Goal: Task Accomplishment & Management: Complete application form

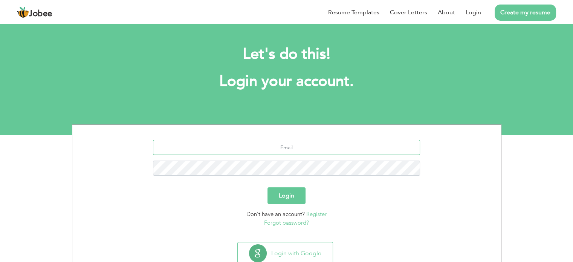
click at [306, 142] on input "text" at bounding box center [286, 147] width 267 height 15
type input "waqasabbas518@gmail.com"
click at [267, 187] on button "Login" at bounding box center [286, 195] width 38 height 17
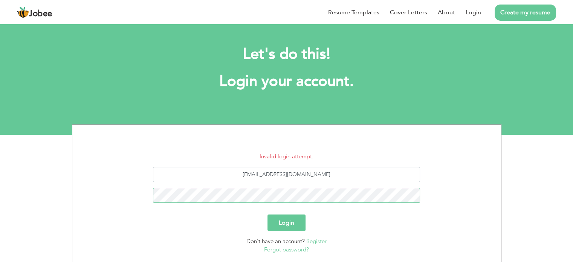
click at [267, 214] on button "Login" at bounding box center [286, 222] width 38 height 17
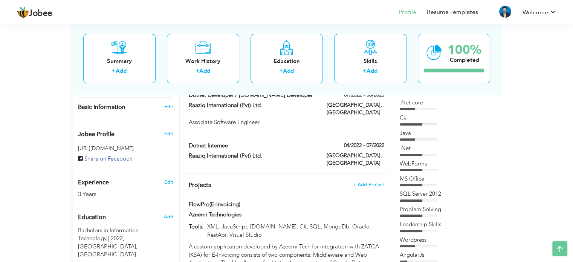
scroll to position [221, 0]
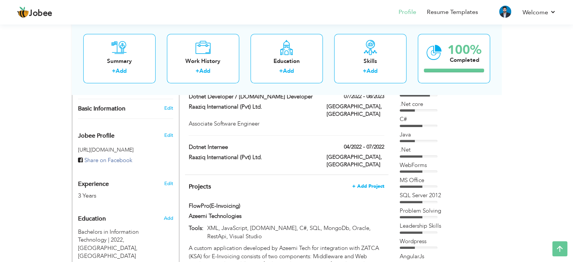
click at [369, 183] on span "+ Add Project" at bounding box center [368, 185] width 32 height 5
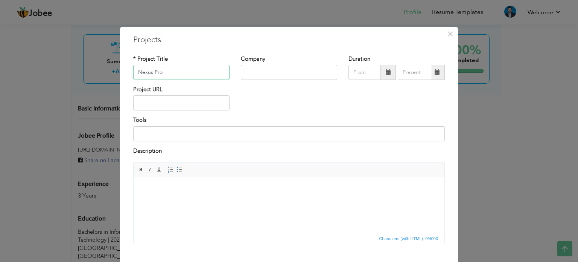
type input "Nexus Pro"
click at [267, 72] on input "text" at bounding box center [289, 72] width 96 height 15
type input "Bitlogix"
click at [170, 104] on input "text" at bounding box center [181, 102] width 96 height 15
paste input "[URL][DOMAIN_NAME]"
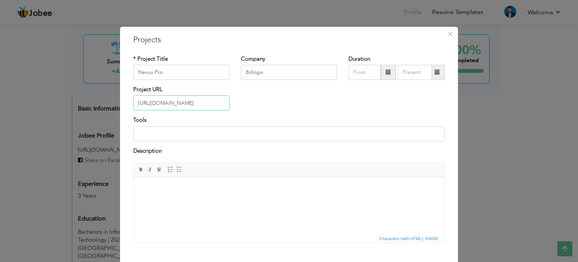
type input "[URL][DOMAIN_NAME]"
click at [191, 136] on input at bounding box center [289, 133] width 312 height 15
click at [450, 34] on span "×" at bounding box center [450, 34] width 6 height 14
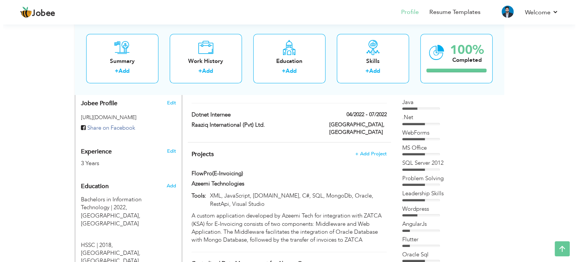
scroll to position [255, 0]
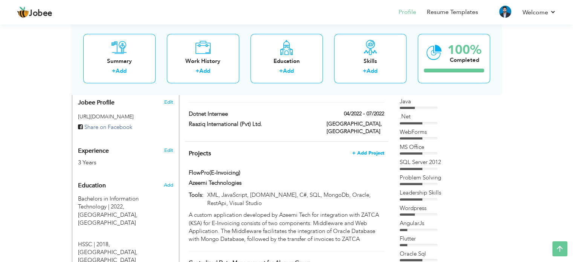
click at [371, 150] on span "+ Add Project" at bounding box center [368, 152] width 32 height 5
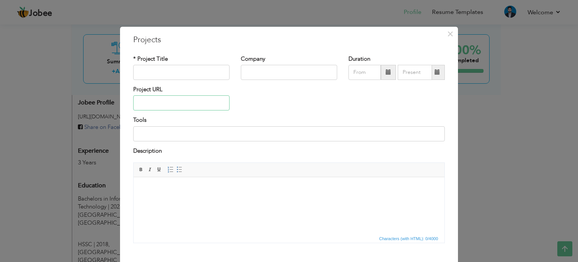
click at [172, 107] on input "text" at bounding box center [181, 102] width 96 height 15
paste input "[URL][DOMAIN_NAME]"
type input "[URL][DOMAIN_NAME]"
click at [257, 69] on input "text" at bounding box center [289, 72] width 96 height 15
type input "Bitlogix"
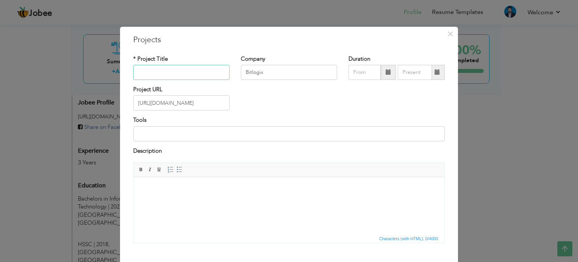
click at [179, 73] on input "text" at bounding box center [181, 72] width 96 height 15
type input "Nexus Pro"
click at [174, 131] on input at bounding box center [289, 133] width 312 height 15
type input "#"
type input "C#, Asp.net, Sql, Api"
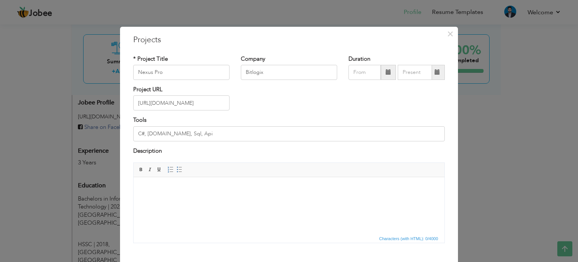
click at [169, 200] on html at bounding box center [289, 188] width 311 height 23
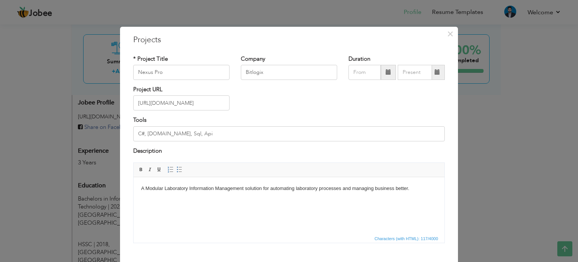
click at [144, 190] on body "A Modular Laboratory Information Management solution for automating laboratory …" at bounding box center [289, 188] width 296 height 8
click at [432, 189] on body "Nexus Pro Modular Laboratory Information Management solution for automating lab…" at bounding box center [289, 188] width 296 height 8
click at [212, 204] on html "Nexus Pro Modular Laboratory Information Management solution for automating lab…" at bounding box center [289, 192] width 311 height 31
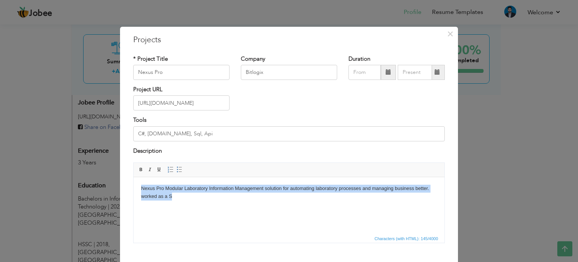
copy body "Nexus Pro Modular Laboratory Information Management solution for automating lab…"
click at [261, 206] on html "Nexus Pro Modular Laboratory Information Management solution for automating lab…" at bounding box center [289, 192] width 311 height 31
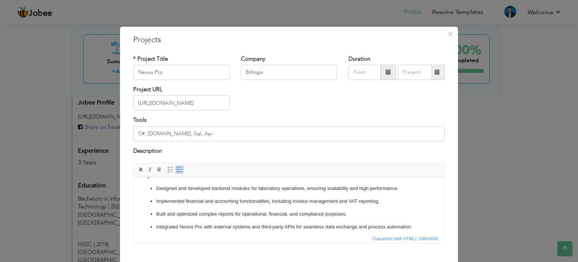
scroll to position [36, 0]
click at [218, 195] on ul "Designed and developed backend modules for laboratory operations, ensuring scal…" at bounding box center [289, 224] width 296 height 79
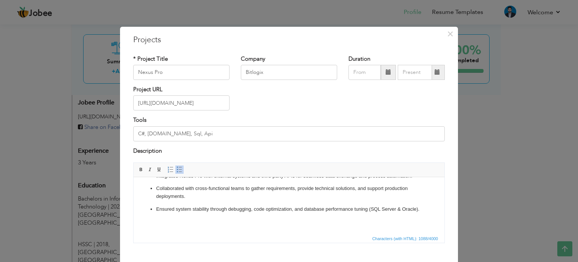
scroll to position [42, 0]
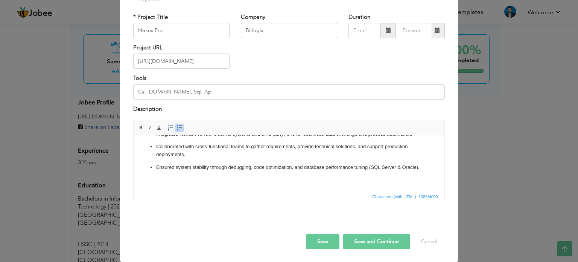
click at [320, 241] on button "Save" at bounding box center [323, 241] width 34 height 15
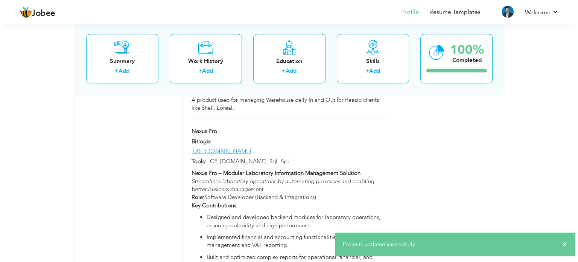
scroll to position [894, 0]
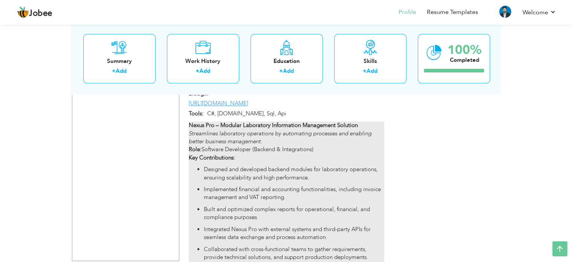
click at [288, 205] on p "Built and optimized complex reports for operational, financial, and compliance …" at bounding box center [294, 213] width 180 height 16
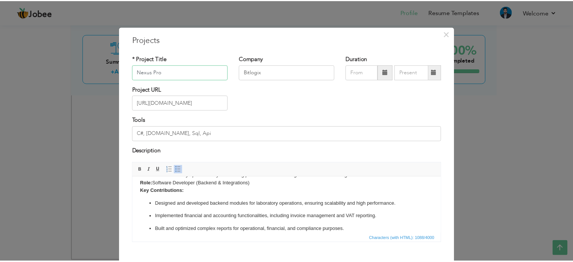
scroll to position [0, 0]
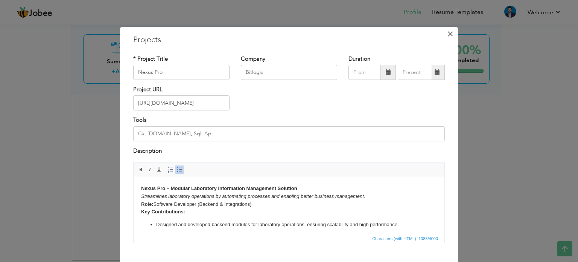
click at [447, 37] on span "×" at bounding box center [450, 34] width 6 height 14
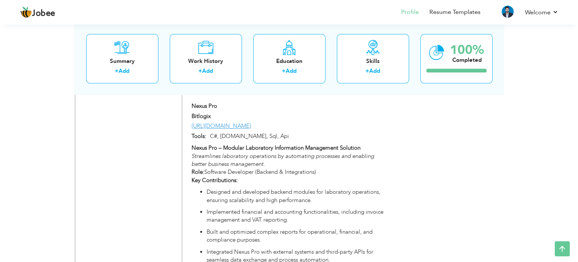
scroll to position [913, 0]
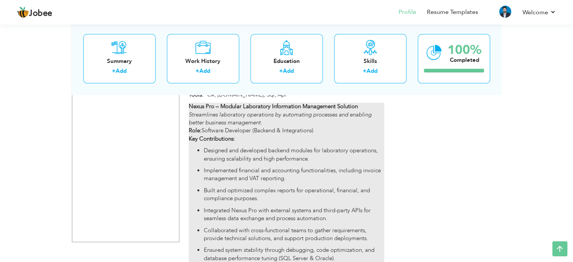
click at [298, 166] on p "Implemented financial and accounting functionalities, including invoice managem…" at bounding box center [294, 174] width 180 height 16
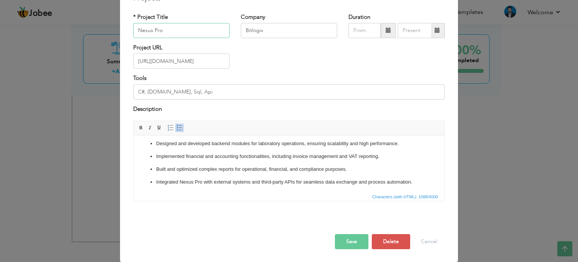
scroll to position [39, 0]
drag, startPoint x: 340, startPoint y: 158, endPoint x: 379, endPoint y: 157, distance: 39.2
click at [379, 157] on p "Implemented financial and accounting functionalities, including invoice managem…" at bounding box center [289, 156] width 266 height 8
click at [384, 158] on p "Implemented financial and accounting functionalities, including invoice managem…" at bounding box center [289, 156] width 266 height 8
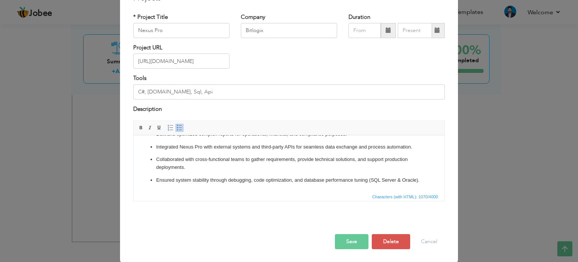
scroll to position [81, 0]
drag, startPoint x: 170, startPoint y: 178, endPoint x: 396, endPoint y: 173, distance: 226.0
click at [396, 176] on p "Ensured system stability through debugging, code optimization, and database per…" at bounding box center [289, 180] width 266 height 8
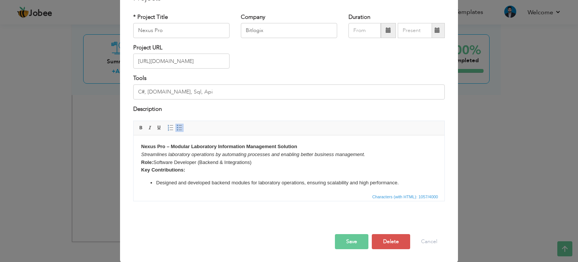
scroll to position [41, 0]
click at [213, 91] on input "C#, Asp.net, Sql, Api" at bounding box center [289, 92] width 312 height 15
drag, startPoint x: 190, startPoint y: 94, endPoint x: 119, endPoint y: 83, distance: 72.1
click at [120, 83] on div "× Projects * Project Title Nexus Pro Company Bitlogix Duration Project URL Tools" at bounding box center [289, 123] width 338 height 277
paste input ".NET / ASP.NET, Windows Forms"
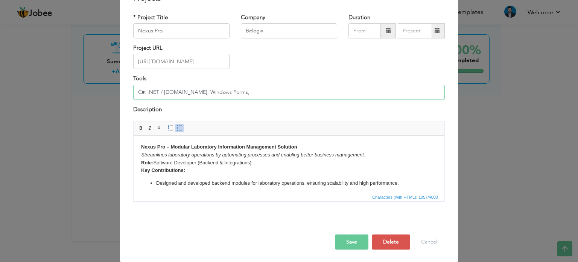
paste input "SQL Server,"
paste input "Crystal Reports"
click at [222, 92] on input "C#, .NET / ASP.NET, Windows Forms,SQL Server,Crystal and Active Reports" at bounding box center [289, 92] width 312 height 15
click at [248, 93] on input "C#, .NET / ASP.NET, Windows Forms, SQL Server,Crystal and Active Reports" at bounding box center [289, 92] width 312 height 15
click at [322, 93] on input "C#, .NET / ASP.NET, Windows Forms, SQL Server, Crystal and Active Reports" at bounding box center [289, 92] width 312 height 15
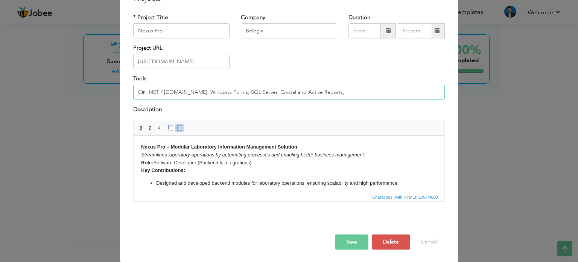
paste input "REST APIs"
click at [316, 93] on input "C#, .NET / [DOMAIN_NAME], Windows Forms, SQL Server, Crystal and Active Reports…" at bounding box center [289, 92] width 312 height 15
type input "C#, .NET / [DOMAIN_NAME], Windows Forms, SQL Server, Crystal and Active Reports…"
click at [385, 90] on input "C#, .NET / [DOMAIN_NAME], Windows Forms, SQL Server, Crystal and Active Reports…" at bounding box center [289, 92] width 312 height 15
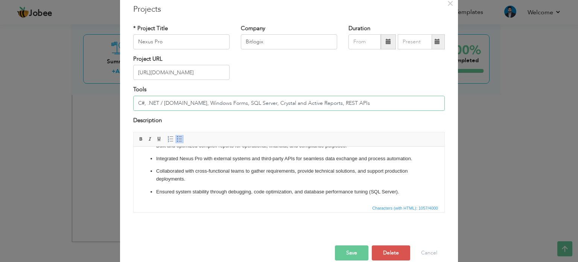
scroll to position [74, 0]
click at [343, 251] on button "Save" at bounding box center [352, 252] width 34 height 15
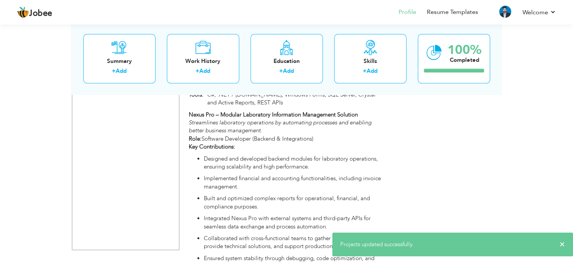
scroll to position [921, 0]
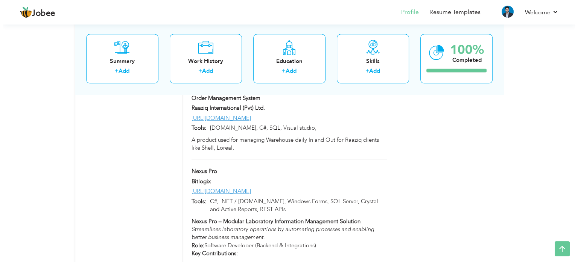
scroll to position [806, 0]
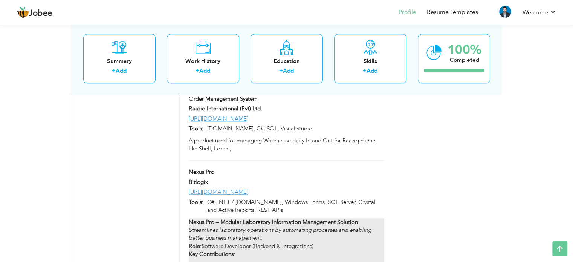
click at [269, 218] on p "Nexus Pro – Modular Laboratory Information Management Solution Streamlines labo…" at bounding box center [286, 238] width 195 height 40
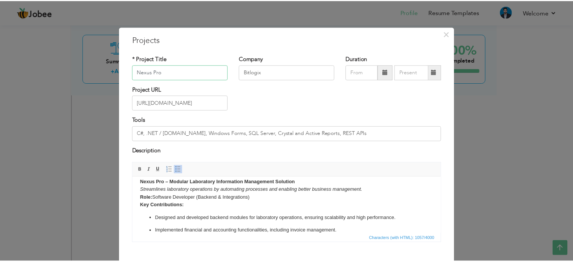
scroll to position [0, 0]
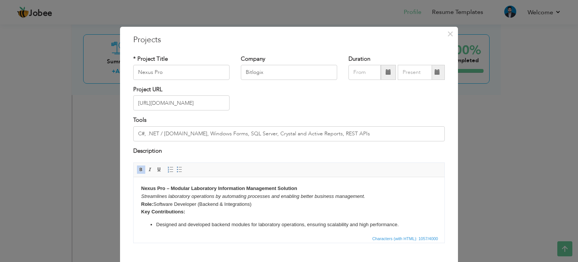
click at [199, 214] on p "Nexus Pro – Modular Laboratory Information Management Solution Streamlines labo…" at bounding box center [289, 199] width 296 height 31
click at [447, 37] on span "×" at bounding box center [450, 34] width 6 height 14
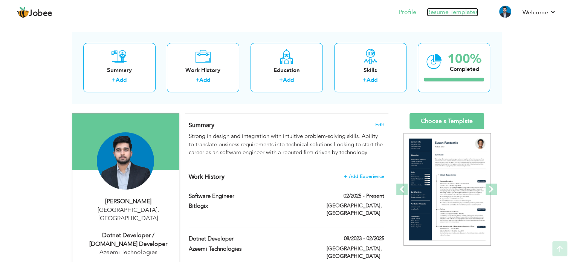
click at [458, 16] on link "Resume Templates" at bounding box center [452, 12] width 51 height 9
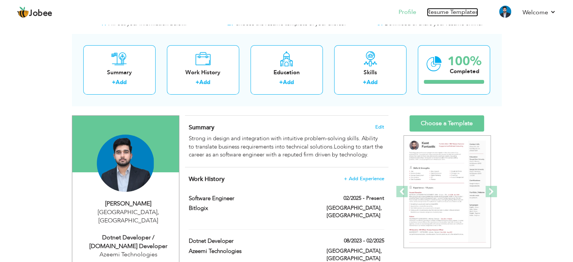
scroll to position [26, 0]
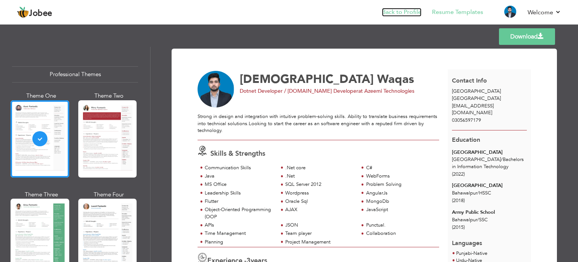
click at [396, 10] on link "Back to Profile" at bounding box center [402, 12] width 40 height 9
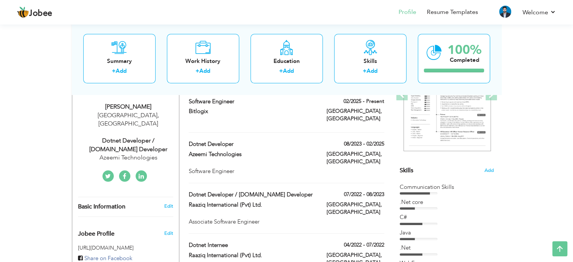
click at [116, 136] on div "Dotnet Developer / [DOMAIN_NAME] Developer" at bounding box center [128, 144] width 101 height 17
type input "[DEMOGRAPHIC_DATA]"
type input "Waqas"
type input "03056597179"
select select "number:166"
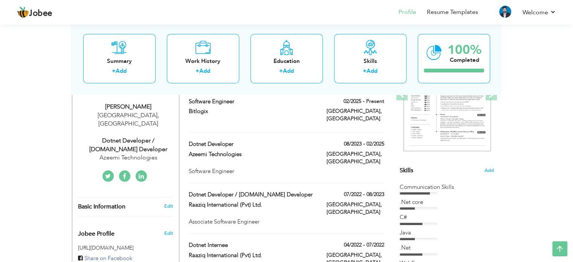
type input "[GEOGRAPHIC_DATA]"
select select "number:5"
type input "Azeemi Technologies"
type input "Dotnet Developer / [DOMAIN_NAME] Developer"
type input "https://www.linkedin.com/in/muhammad-waqas-415b1b1a9/"
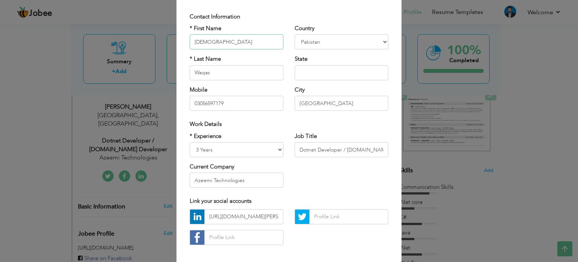
scroll to position [45, 0]
click at [370, 152] on input "Dotnet Developer / [DOMAIN_NAME] Developer" at bounding box center [342, 150] width 94 height 15
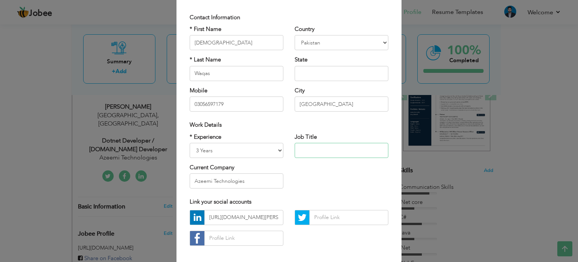
scroll to position [0, 0]
type input "Software Engineer"
click at [250, 151] on select "Entry Level Less than 1 Year 1 Year 2 Years 3 Years 4 Years 5 Years 6 Years 7 Y…" at bounding box center [237, 150] width 94 height 15
click at [303, 173] on div "* Experience Entry Level Less than 1 Year 1 Year 2 Years 3 Years 4 Years 5 Year…" at bounding box center [289, 163] width 210 height 61
click at [244, 178] on input "Azeemi Technologies" at bounding box center [237, 180] width 94 height 15
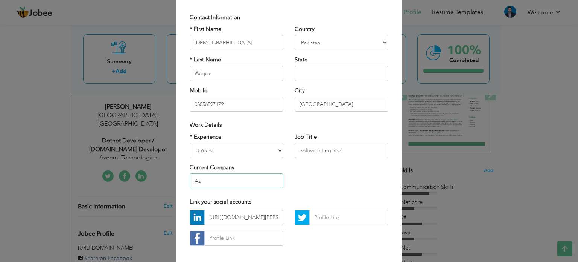
type input "A"
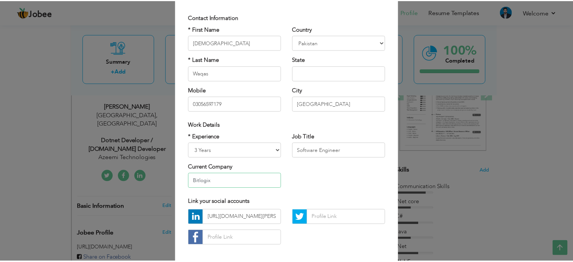
scroll to position [80, 0]
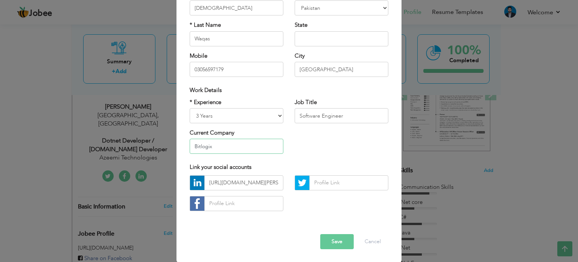
type input "Bitlogix"
click at [323, 239] on button "Save" at bounding box center [337, 241] width 34 height 15
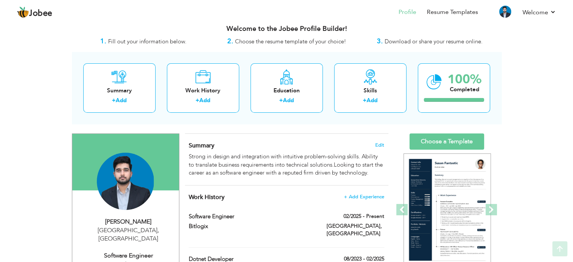
scroll to position [8, 0]
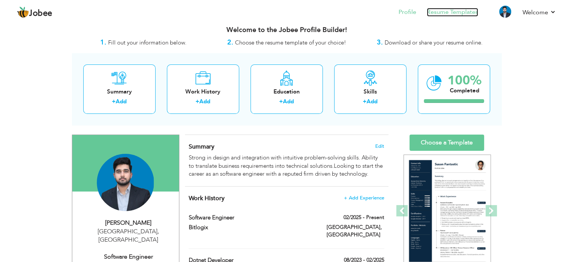
click at [446, 11] on link "Resume Templates" at bounding box center [452, 12] width 51 height 9
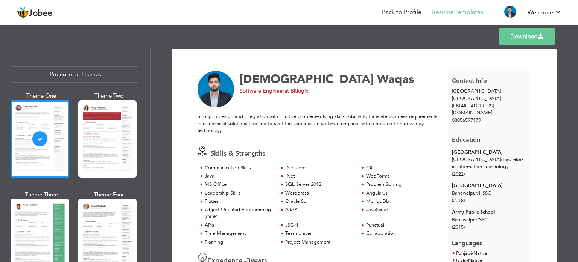
click at [527, 38] on link "Download" at bounding box center [527, 36] width 56 height 17
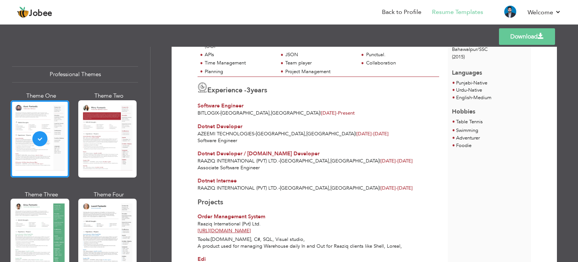
scroll to position [203, 0]
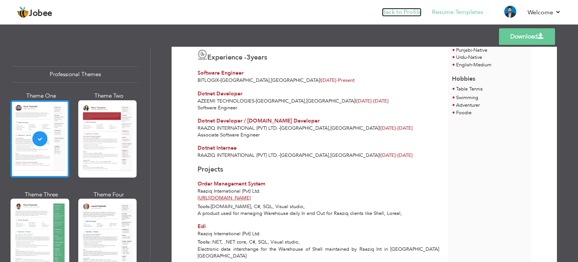
click at [401, 16] on link "Back to Profile" at bounding box center [402, 12] width 40 height 9
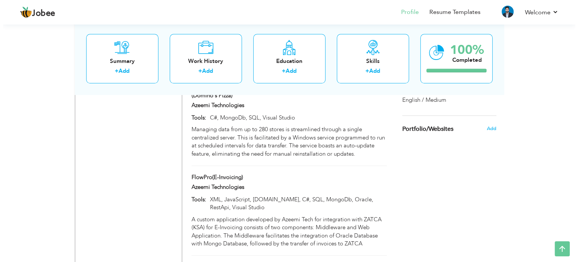
scroll to position [921, 0]
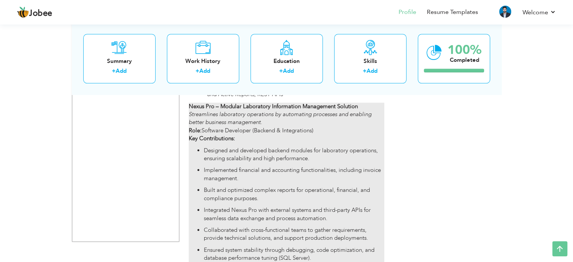
click at [265, 148] on ul "Designed and developed backend modules for laboratory operations, ensuring scal…" at bounding box center [286, 204] width 195 height 116
type input "Nexus Pro"
type input "Bitlogix"
type input "[URL][DOMAIN_NAME]"
type input "C#, .NET / [DOMAIN_NAME], Windows Forms, SQL Server, Crystal and Active Reports…"
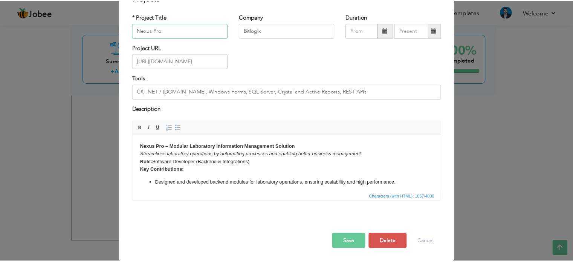
scroll to position [41, 0]
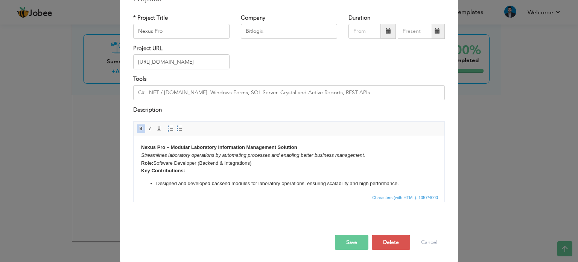
drag, startPoint x: 365, startPoint y: 162, endPoint x: 375, endPoint y: 157, distance: 10.8
click at [375, 157] on p "Nexus Pro – Modular Laboratory Information Management Solution Streamlines labo…" at bounding box center [289, 158] width 296 height 31
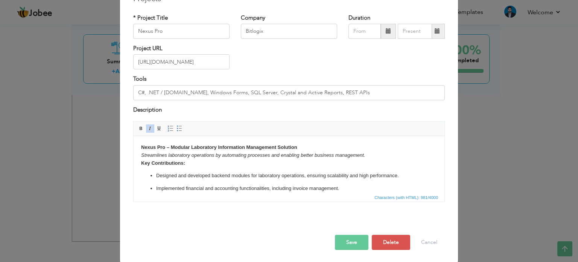
click at [347, 245] on button "Save" at bounding box center [352, 242] width 34 height 15
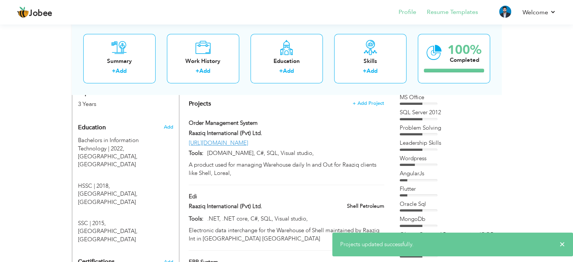
scroll to position [275, 0]
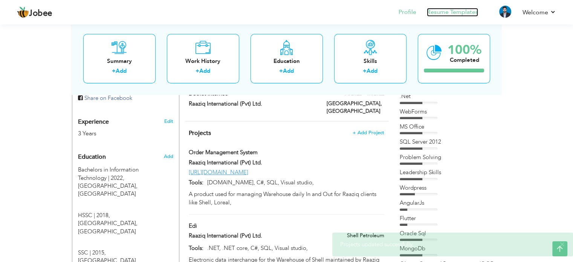
click at [453, 12] on link "Resume Templates" at bounding box center [452, 12] width 51 height 9
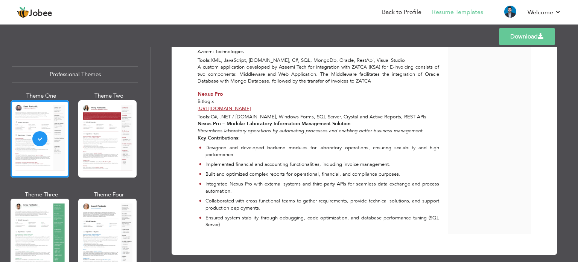
scroll to position [618, 0]
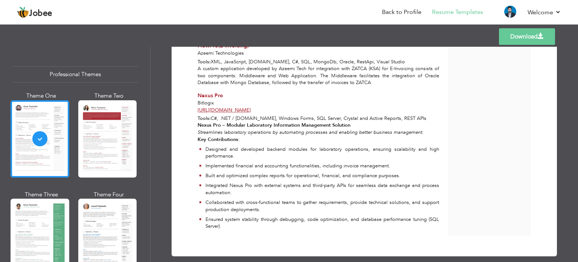
click at [500, 37] on link "Download" at bounding box center [527, 36] width 56 height 17
